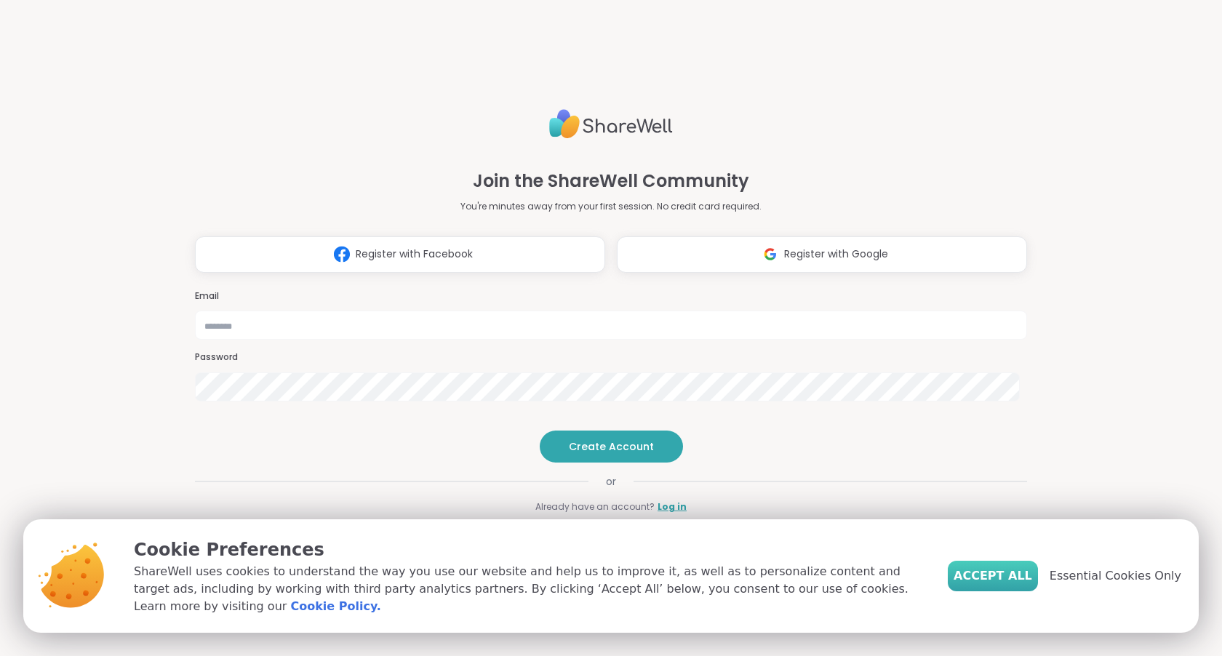
click at [1005, 582] on span "Accept All" at bounding box center [992, 575] width 79 height 17
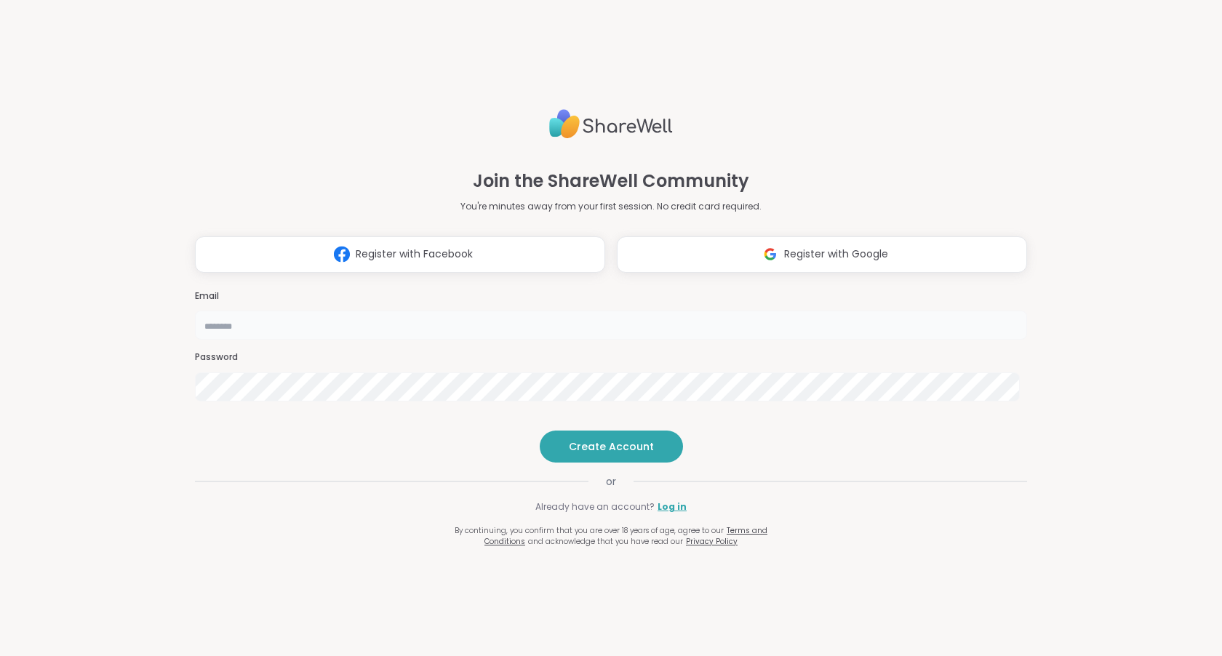
click at [691, 310] on input "email" at bounding box center [611, 324] width 832 height 29
type input "**********"
click at [614, 454] on span "Create Account" at bounding box center [611, 446] width 85 height 15
